Goal: Check status: Check status

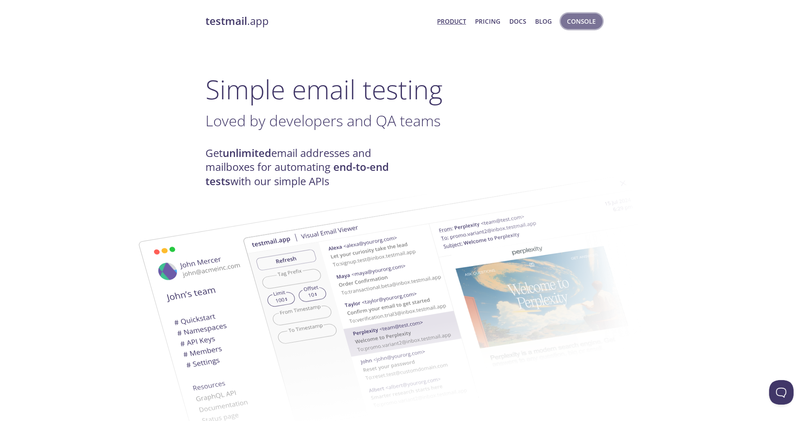
click at [578, 25] on span "Console" at bounding box center [581, 21] width 29 height 11
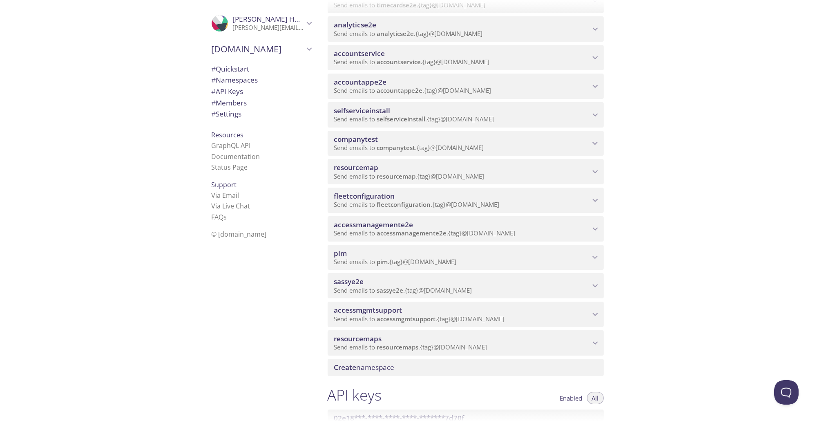
scroll to position [196, 0]
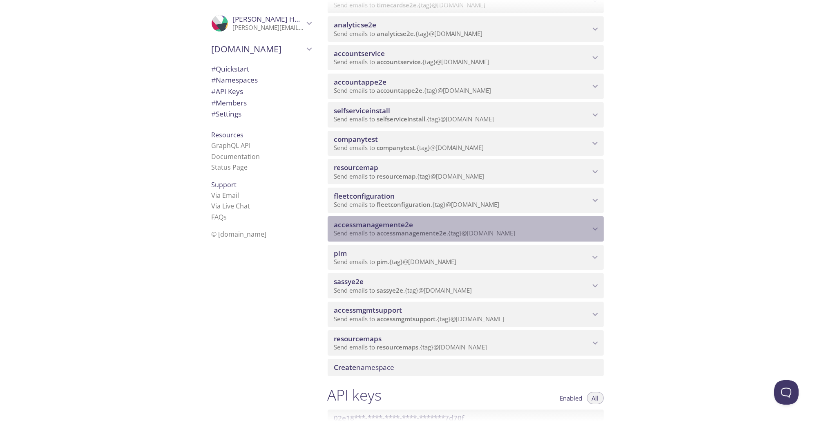
click at [429, 234] on span "accessmanagemente2e" at bounding box center [412, 233] width 70 height 8
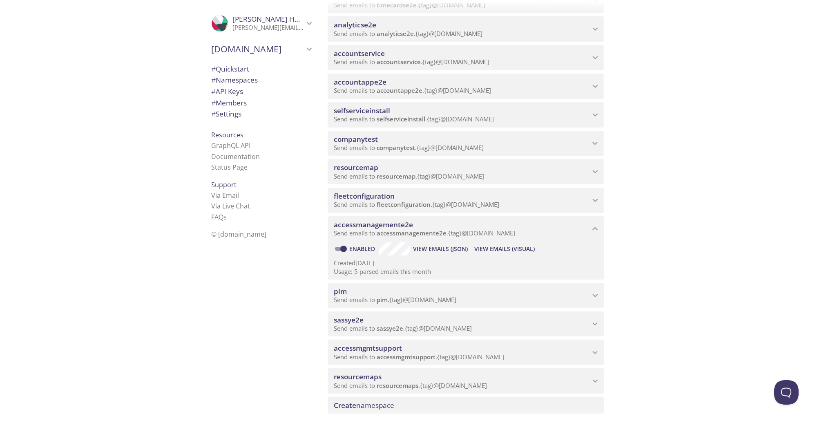
click at [500, 245] on span "View Emails (Visual)" at bounding box center [504, 249] width 60 height 10
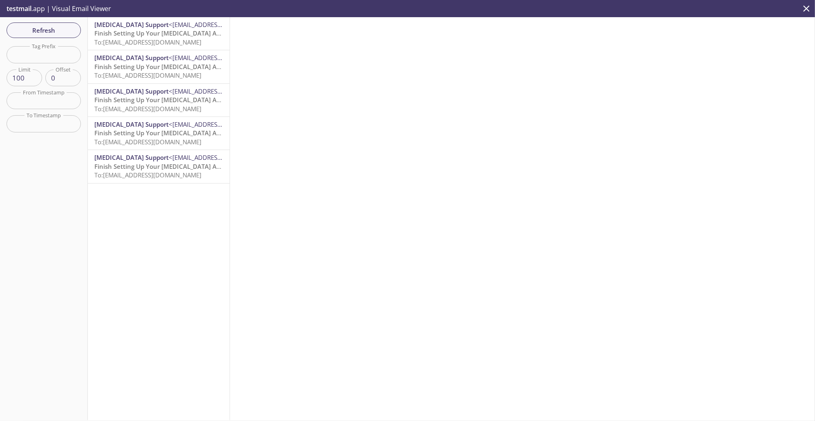
click at [190, 335] on div "[MEDICAL_DATA] Support <[EMAIL_ADDRESS][MEDICAL_DATA][DOMAIN_NAME]> Finish Sett…" at bounding box center [159, 218] width 142 height 403
click at [62, 32] on span "Refresh" at bounding box center [43, 30] width 61 height 11
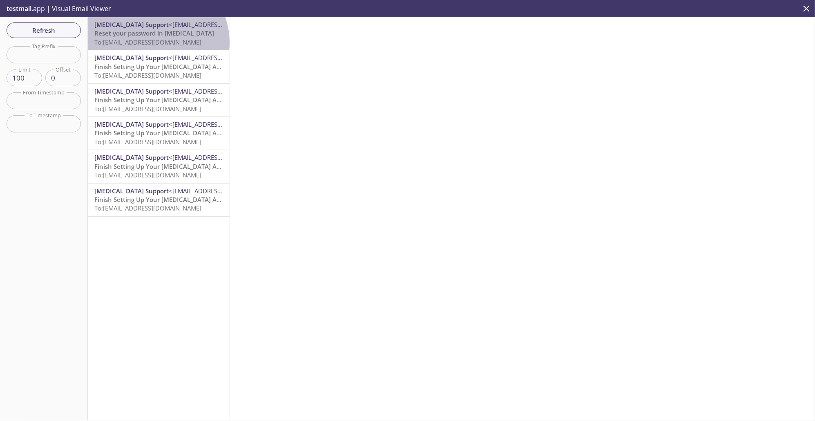
click at [152, 42] on span "To: [EMAIL_ADDRESS][DOMAIN_NAME]" at bounding box center [147, 42] width 107 height 8
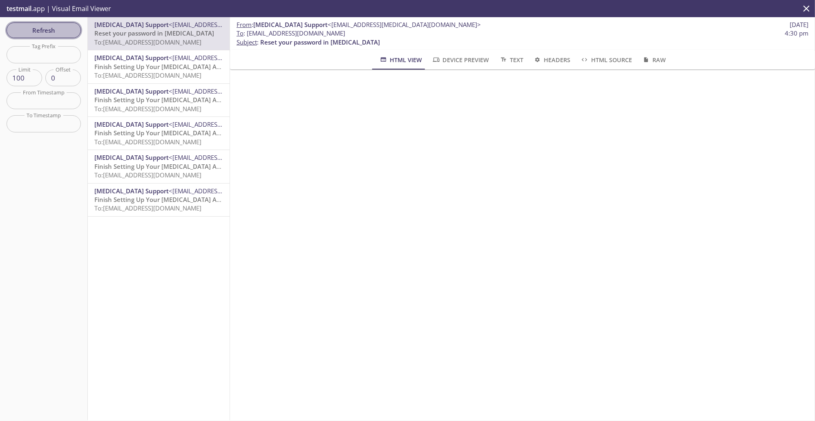
click at [55, 25] on span "Refresh" at bounding box center [43, 30] width 61 height 11
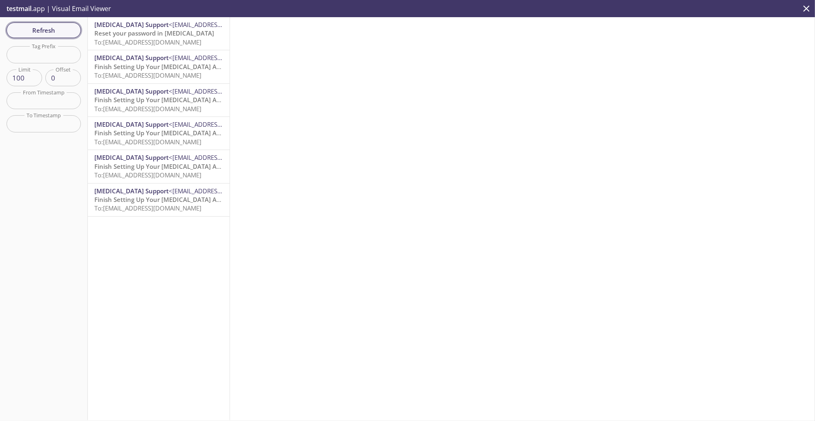
click at [33, 33] on span "Refresh" at bounding box center [43, 30] width 61 height 11
click at [51, 29] on span "Refresh" at bounding box center [43, 30] width 61 height 11
click at [121, 41] on span "To: [EMAIL_ADDRESS][DOMAIN_NAME]" at bounding box center [147, 42] width 107 height 8
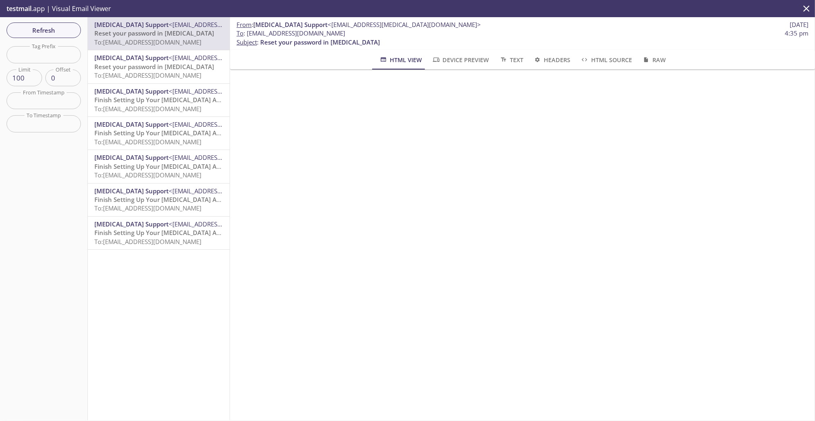
click at [167, 31] on span "Reset your password in [MEDICAL_DATA]" at bounding box center [154, 33] width 120 height 8
click at [59, 29] on span "Refresh" at bounding box center [43, 30] width 61 height 11
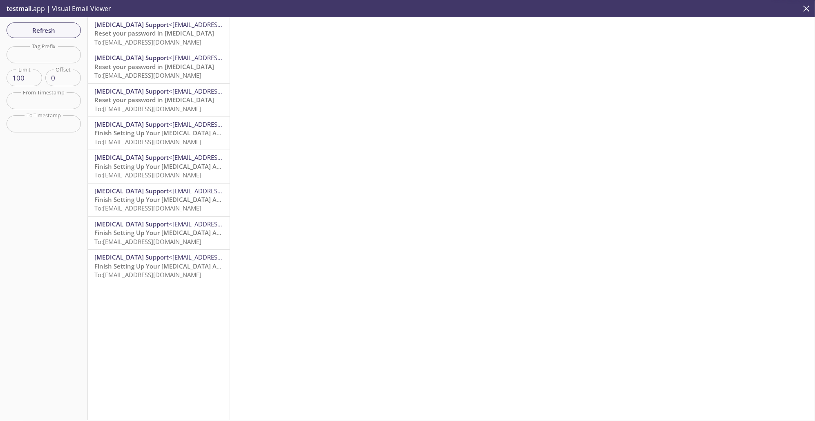
click at [121, 67] on span "Reset your password in [MEDICAL_DATA]" at bounding box center [154, 66] width 120 height 8
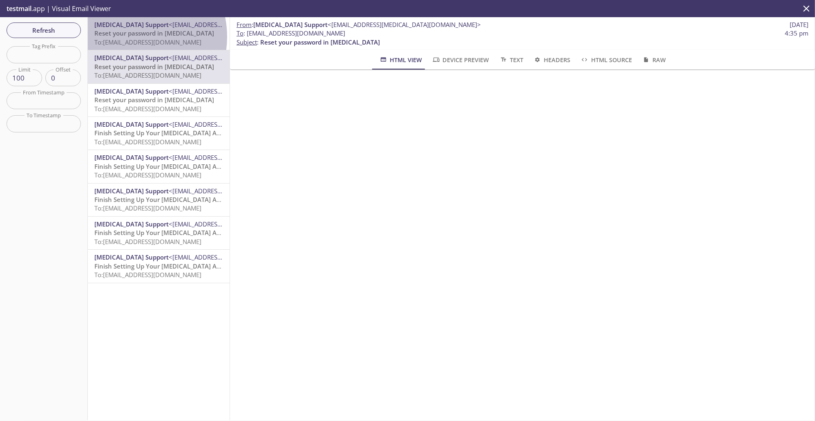
click at [127, 37] on span "Reset your password in [MEDICAL_DATA]" at bounding box center [154, 33] width 120 height 8
